Goal: Use online tool/utility

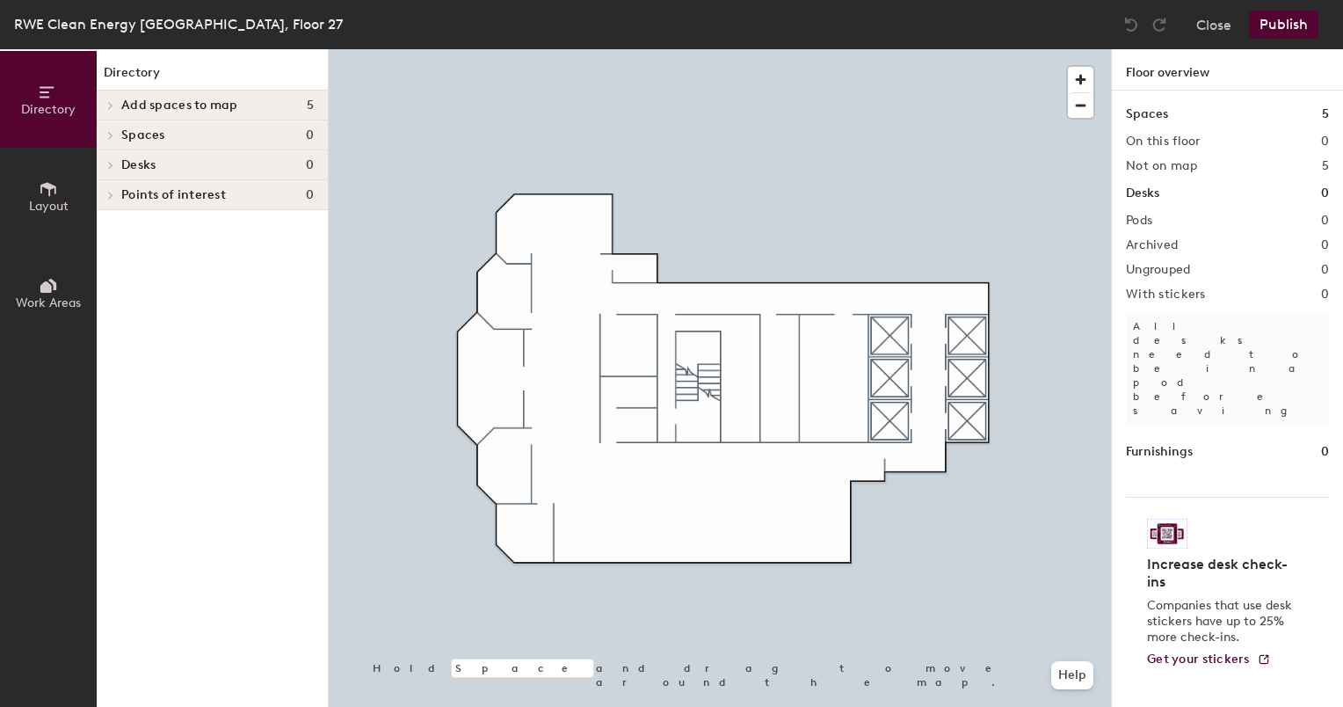
click at [60, 193] on button "Layout" at bounding box center [48, 196] width 97 height 97
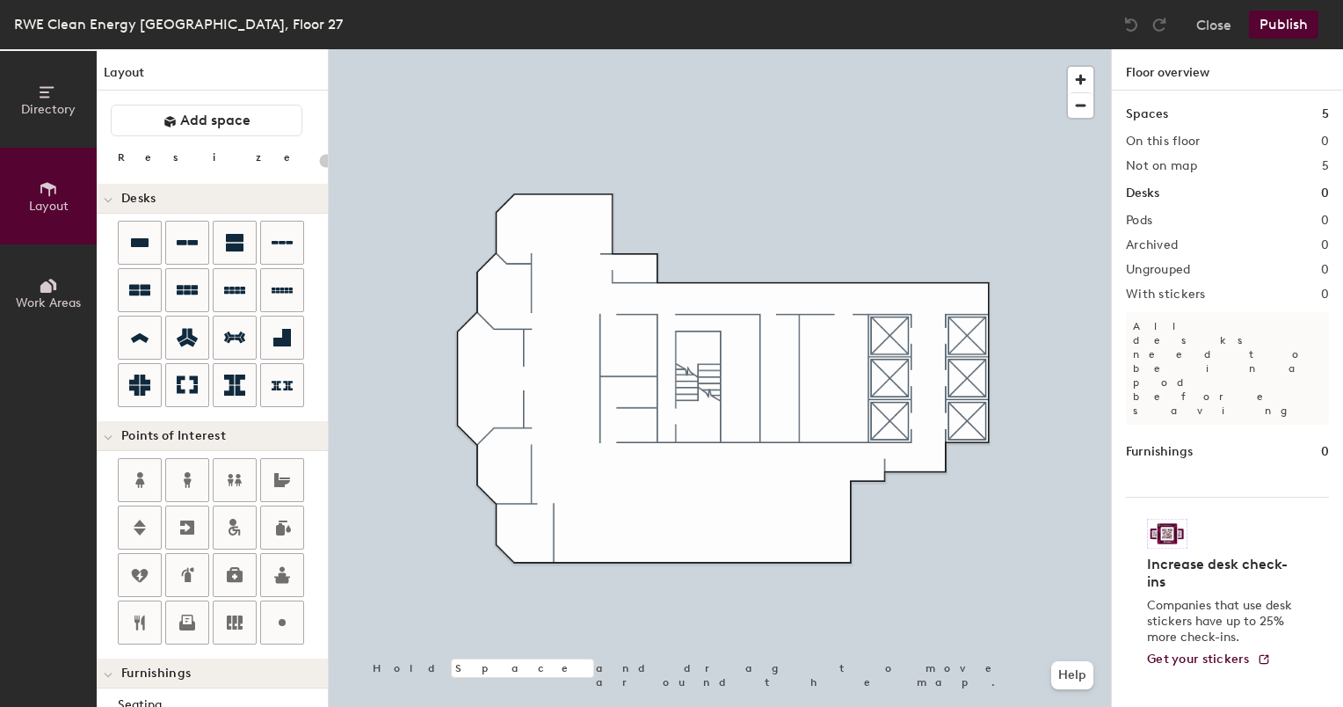
click at [675, 500] on div "Directory Layout Work Areas Layout Add space Resize Desks Points of Interest Fu…" at bounding box center [671, 378] width 1343 height 658
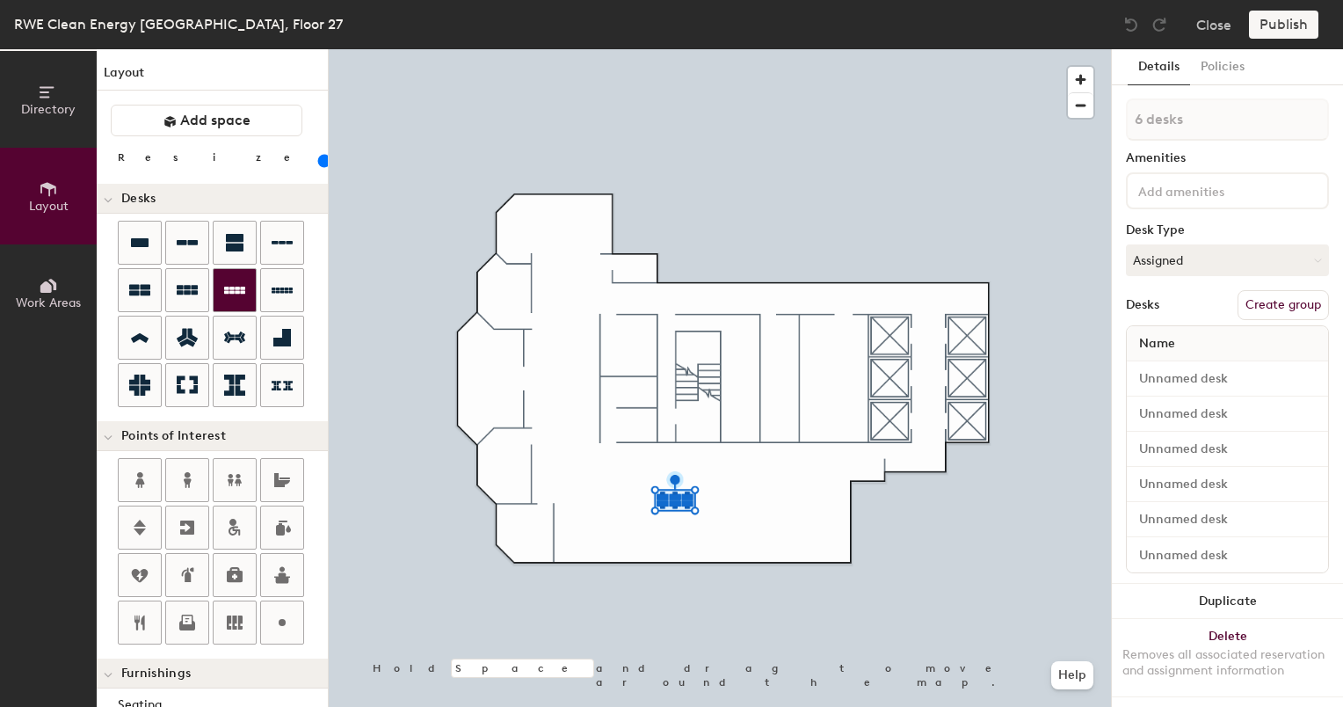
click at [704, 529] on div "Directory Layout Work Areas Layout Add space Resize Desks Points of Interest Fu…" at bounding box center [671, 378] width 1343 height 658
click at [674, 527] on div "Directory Layout Work Areas Layout Add space Resize Desks Points of Interest Fu…" at bounding box center [671, 378] width 1343 height 658
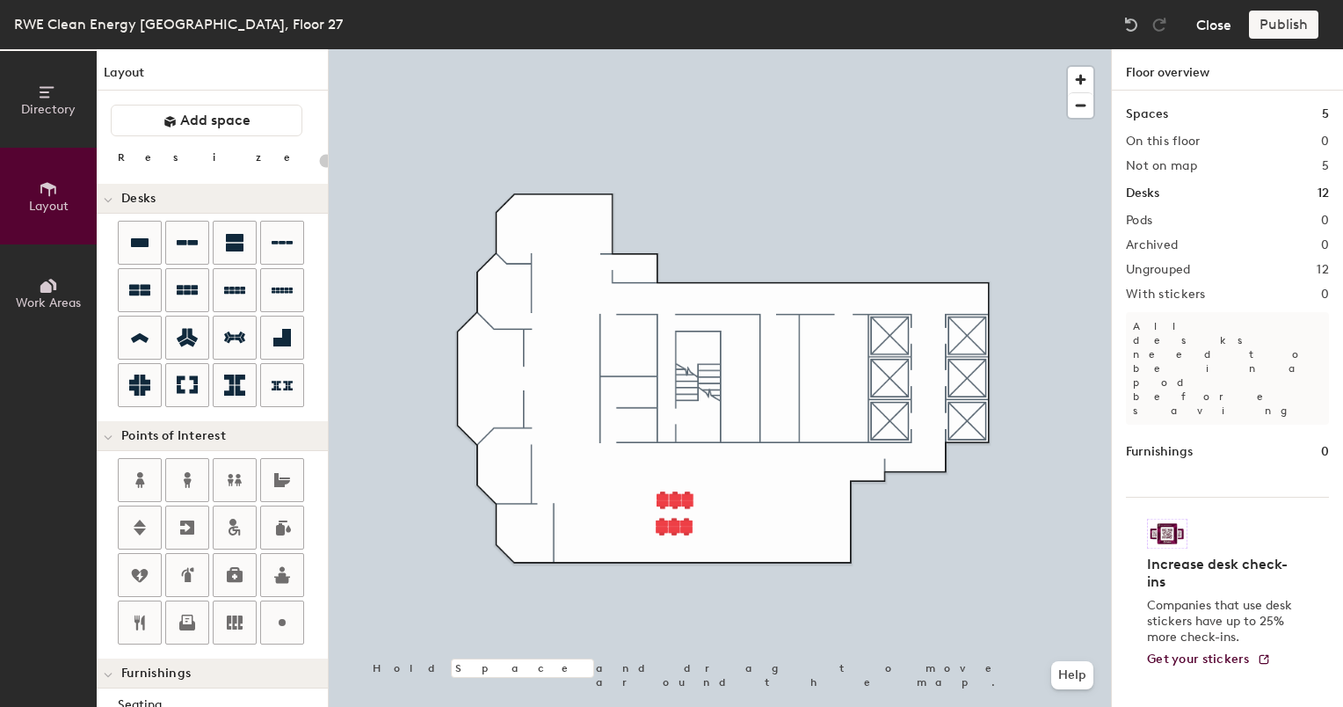
click at [1212, 34] on button "Close" at bounding box center [1214, 25] width 35 height 28
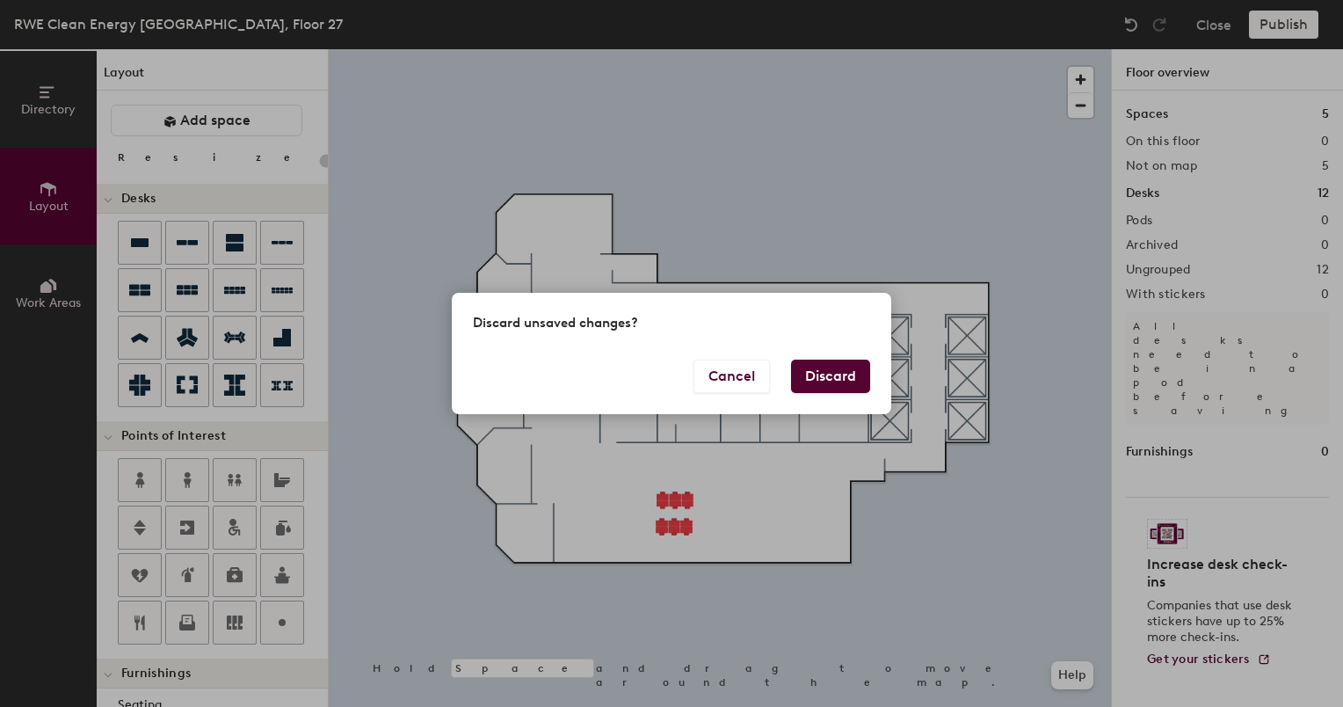
click at [808, 368] on button "Discard" at bounding box center [830, 376] width 79 height 33
type input "20"
